Goal: Information Seeking & Learning: Learn about a topic

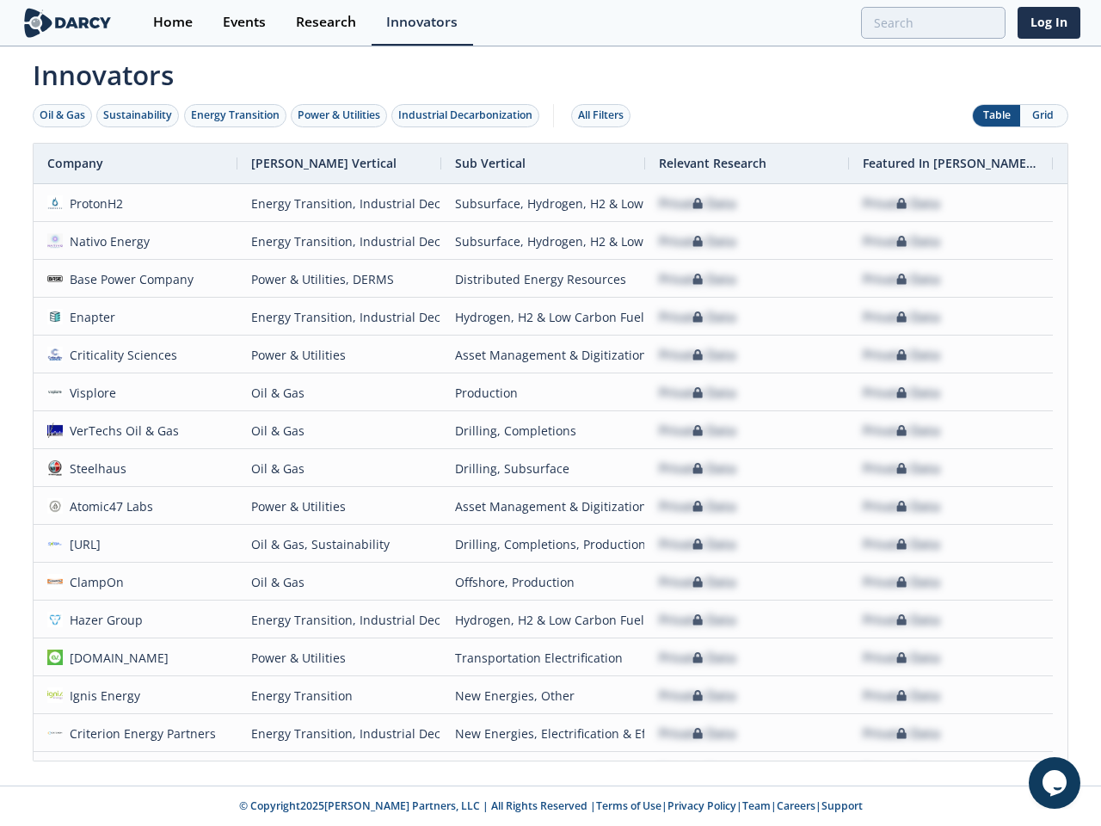
click at [63, 115] on div "Oil & Gas" at bounding box center [63, 115] width 46 height 15
click at [139, 115] on div "Sustainability" at bounding box center [137, 115] width 69 height 15
click at [236, 115] on div "Energy Transition" at bounding box center [235, 115] width 89 height 15
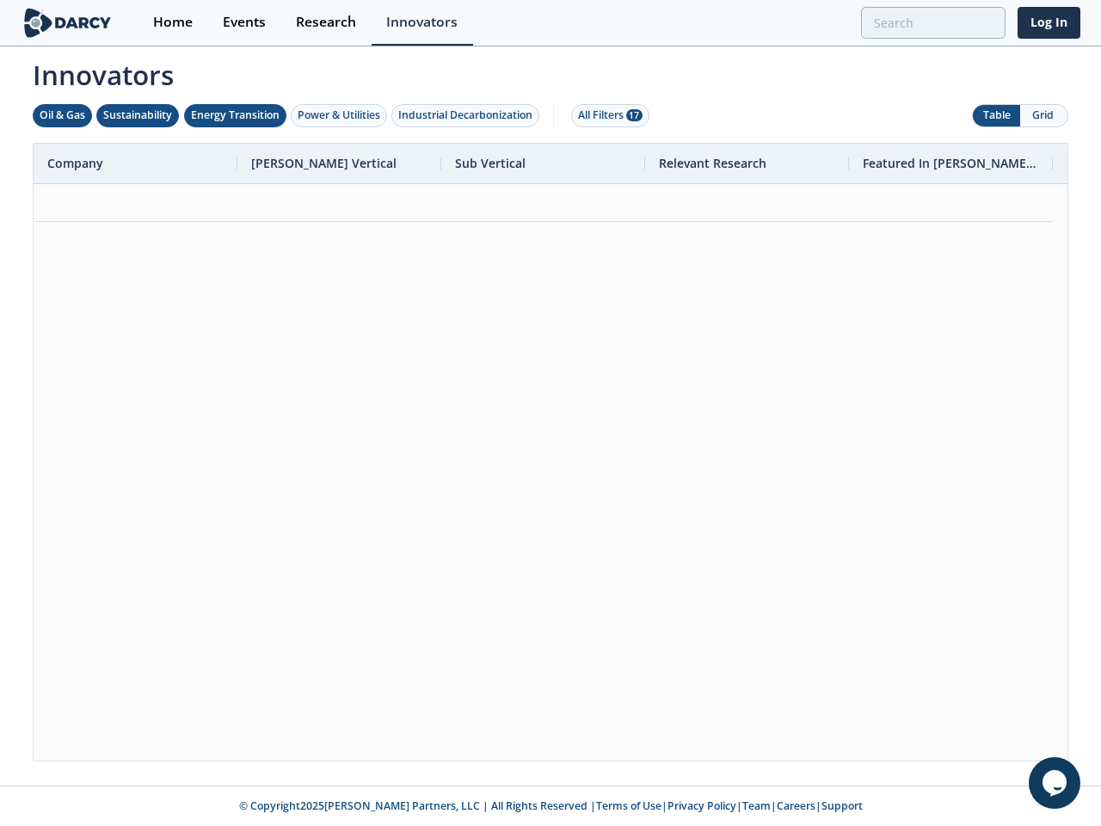
click at [341, 115] on div "Power & Utilities" at bounding box center [339, 115] width 83 height 15
click at [469, 115] on div "Industrial Decarbonization" at bounding box center [465, 115] width 134 height 15
click at [606, 115] on div "All Filters 28" at bounding box center [610, 115] width 65 height 15
